Goal: Task Accomplishment & Management: Use online tool/utility

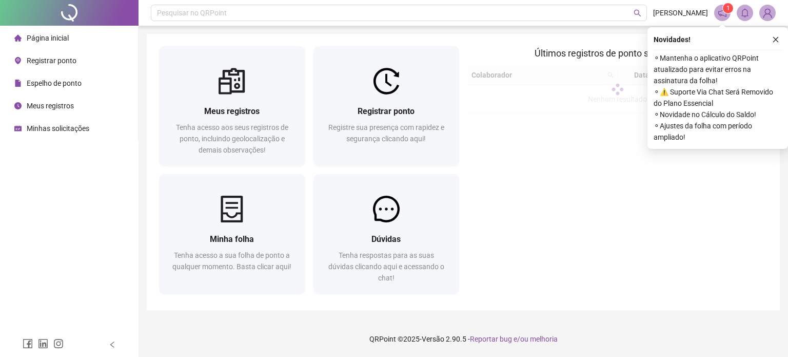
click at [51, 63] on span "Registrar ponto" at bounding box center [52, 60] width 50 height 8
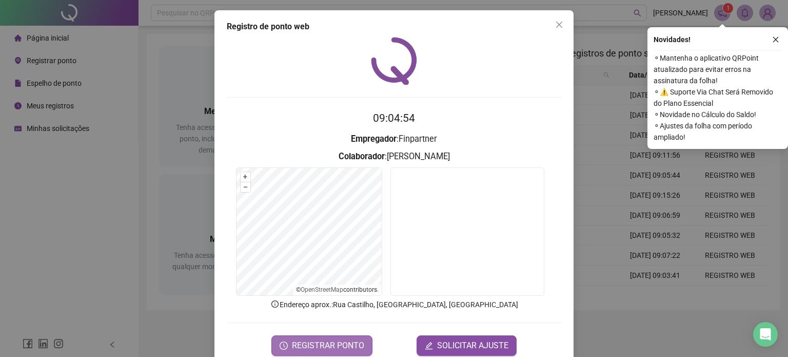
click at [341, 349] on span "REGISTRAR PONTO" at bounding box center [328, 345] width 72 height 12
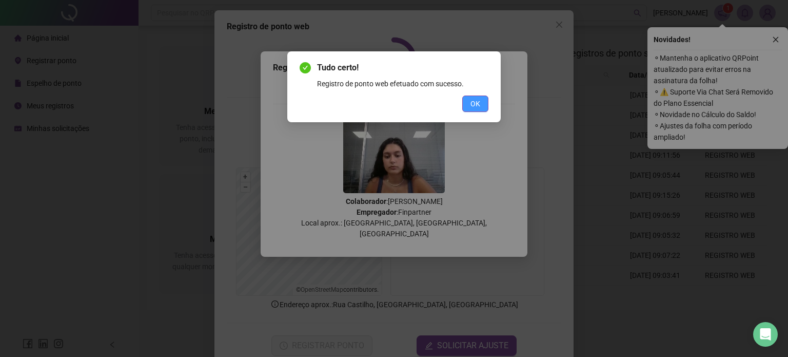
click at [481, 100] on button "OK" at bounding box center [475, 103] width 26 height 16
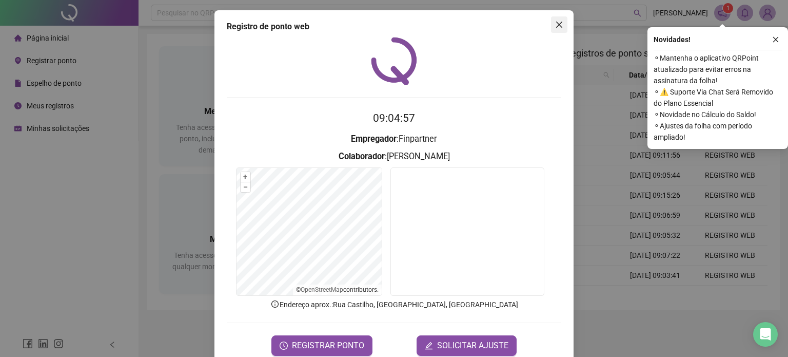
click at [556, 22] on icon "close" at bounding box center [559, 25] width 8 height 8
